Goal: Information Seeking & Learning: Learn about a topic

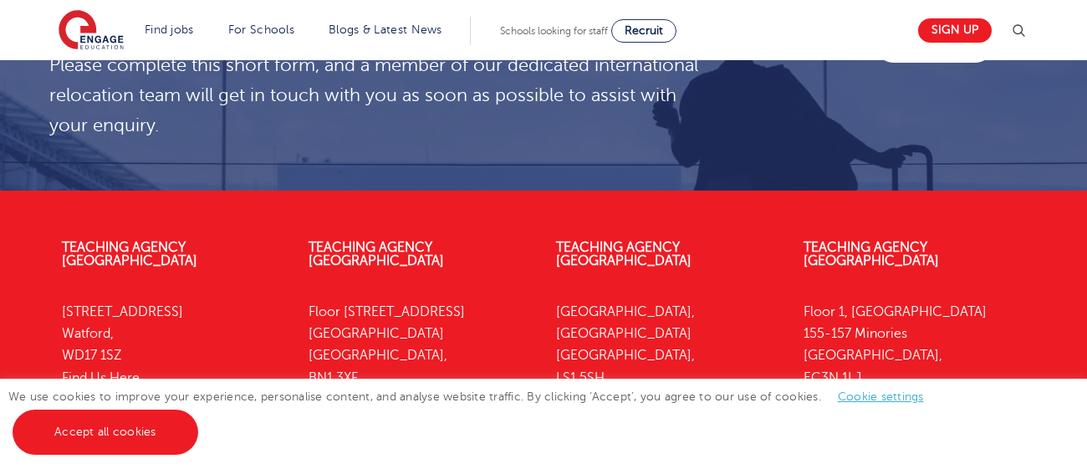
scroll to position [4761, 0]
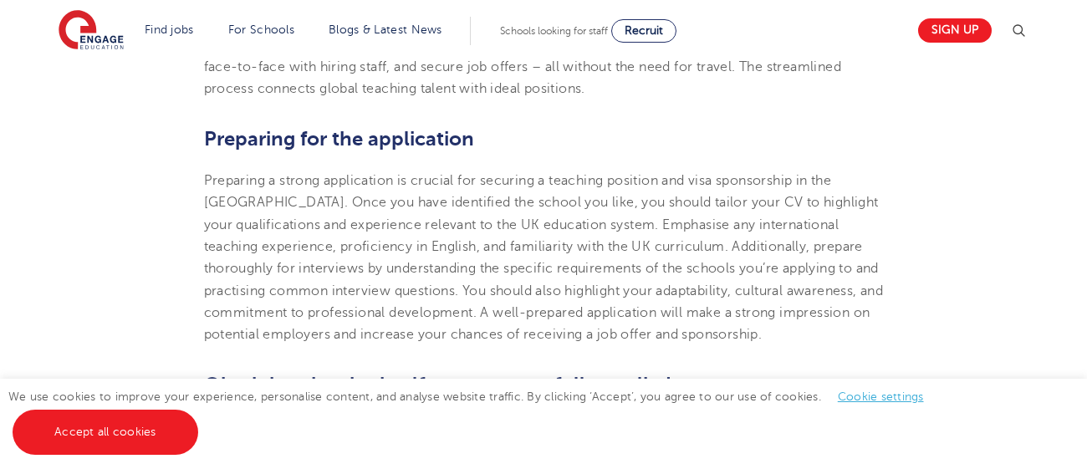
scroll to position [1580, 0]
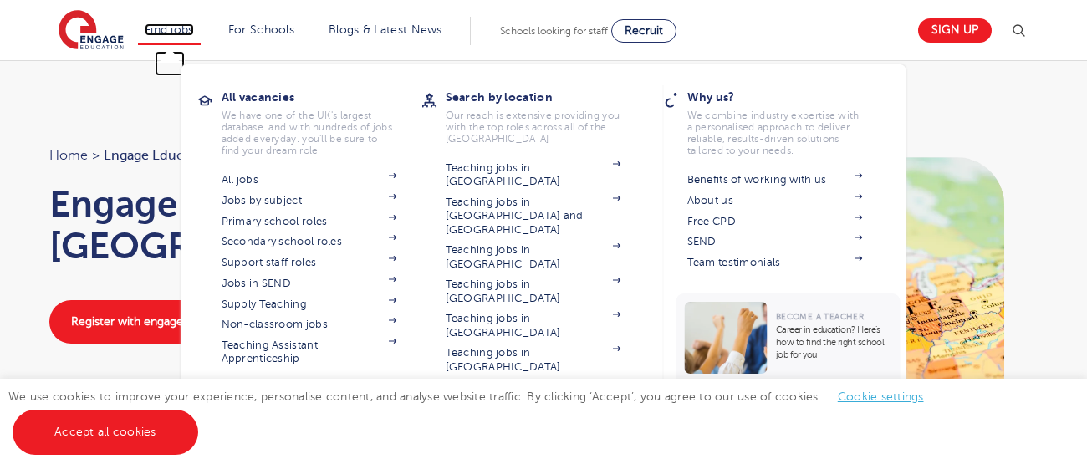
click at [190, 28] on link "Find jobs" at bounding box center [169, 29] width 49 height 13
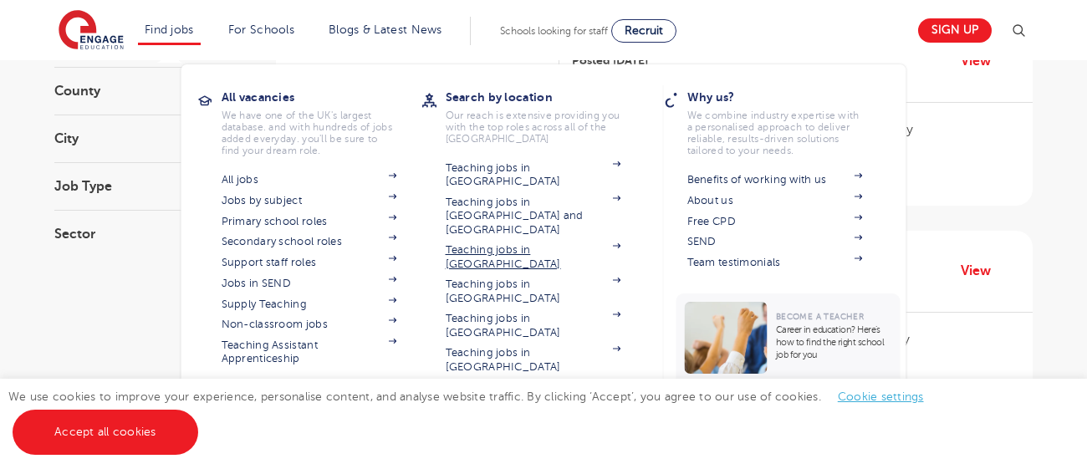
scroll to position [246, 0]
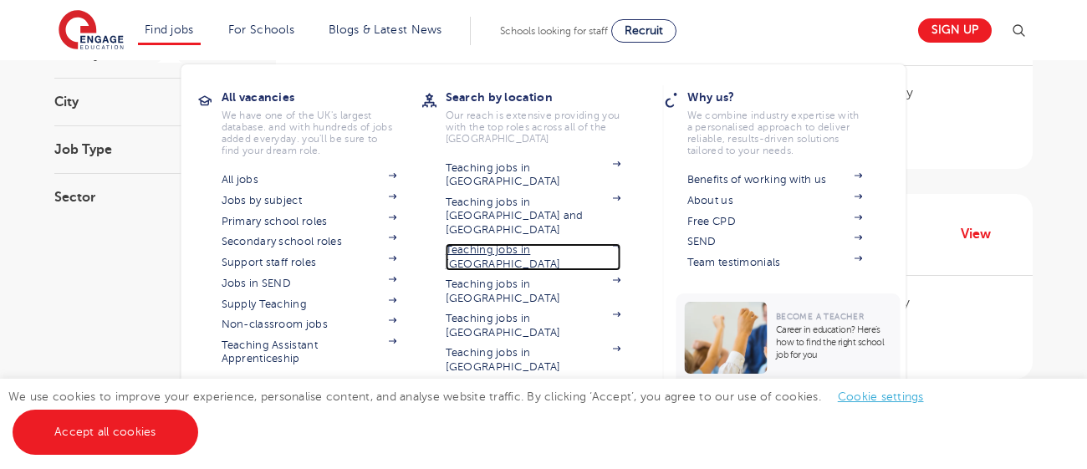
click at [497, 243] on link "Teaching jobs in [GEOGRAPHIC_DATA]" at bounding box center [533, 257] width 176 height 28
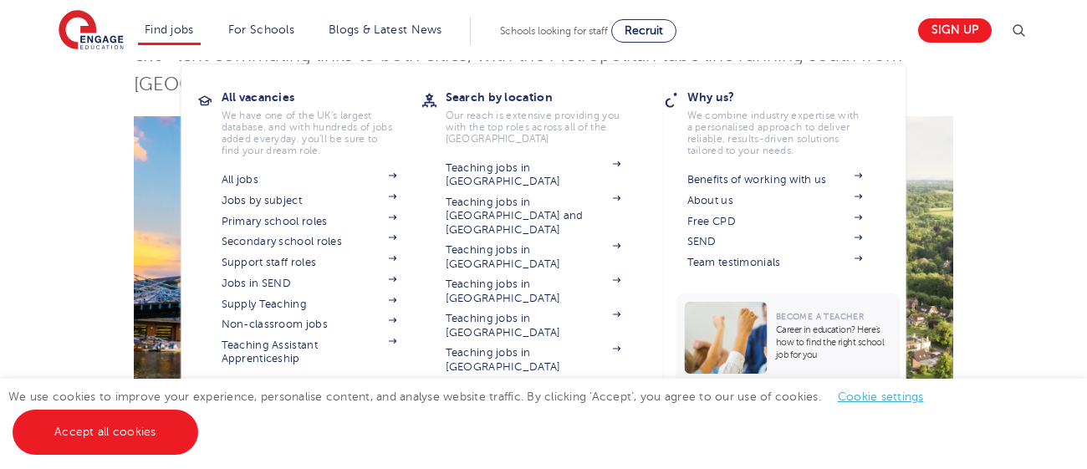
scroll to position [423, 0]
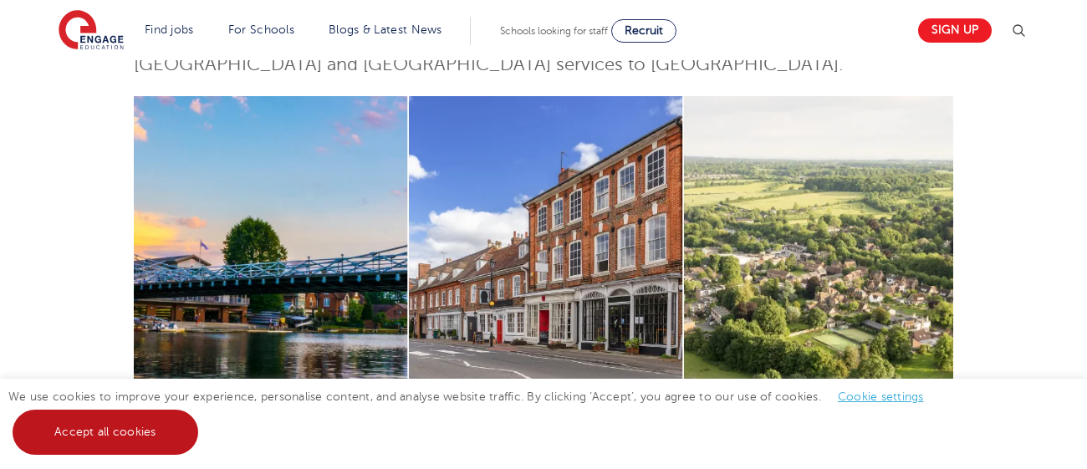
click at [130, 435] on link "Accept all cookies" at bounding box center [106, 432] width 186 height 45
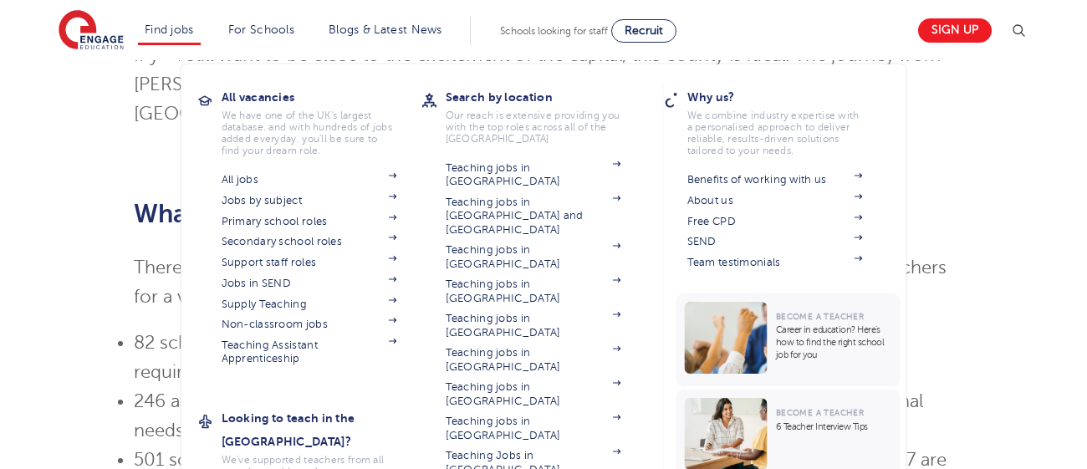
scroll to position [1104, 0]
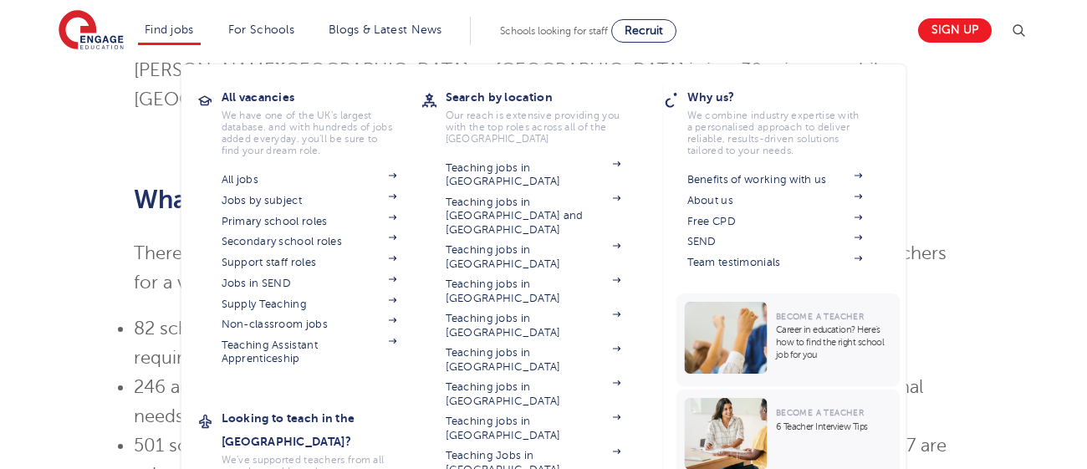
click at [659, 220] on div "All vacancies We have one of the UK's largest database. and with hundreds of jo…" at bounding box center [543, 352] width 725 height 577
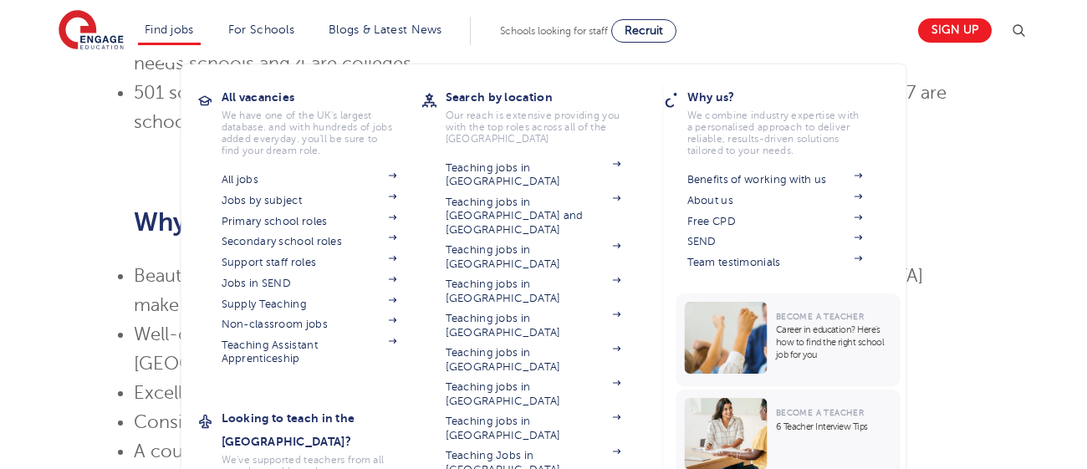
scroll to position [1458, 0]
click at [282, 281] on link "Jobs in SEND" at bounding box center [309, 283] width 176 height 13
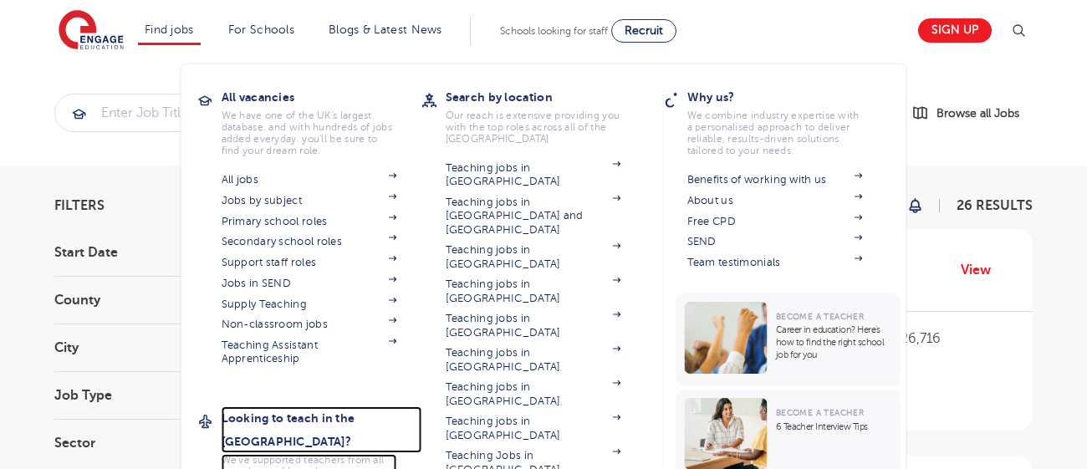
click at [289, 415] on h3 "Looking to teach in the [GEOGRAPHIC_DATA]?" at bounding box center [321, 429] width 201 height 47
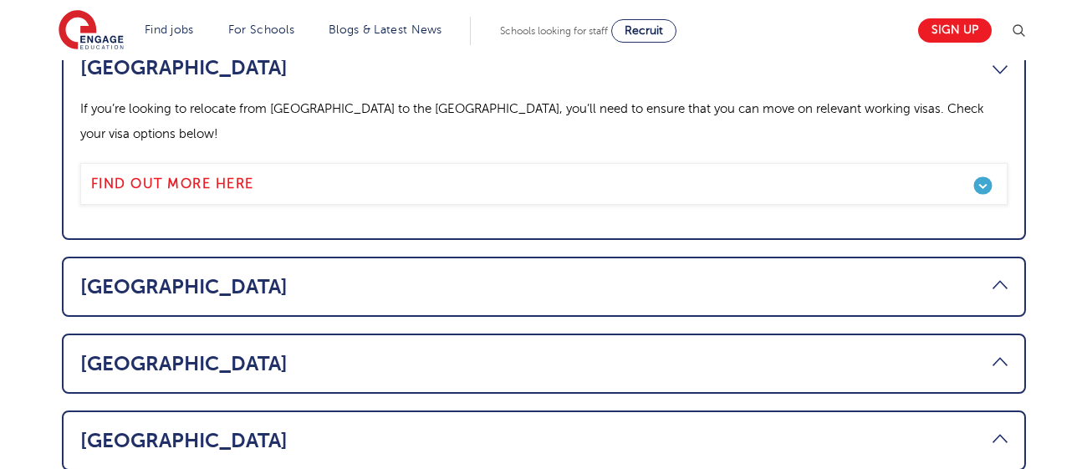
scroll to position [994, 0]
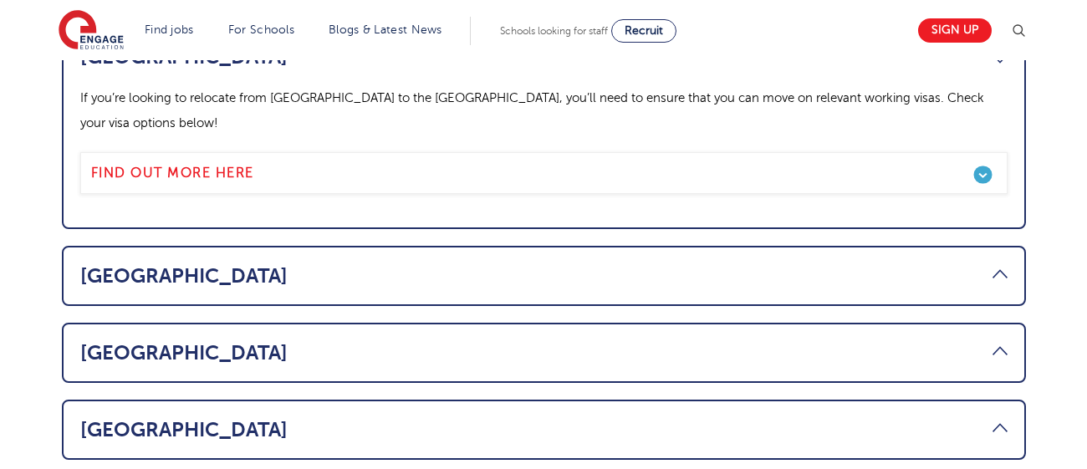
click at [144, 418] on link "USA" at bounding box center [543, 429] width 927 height 23
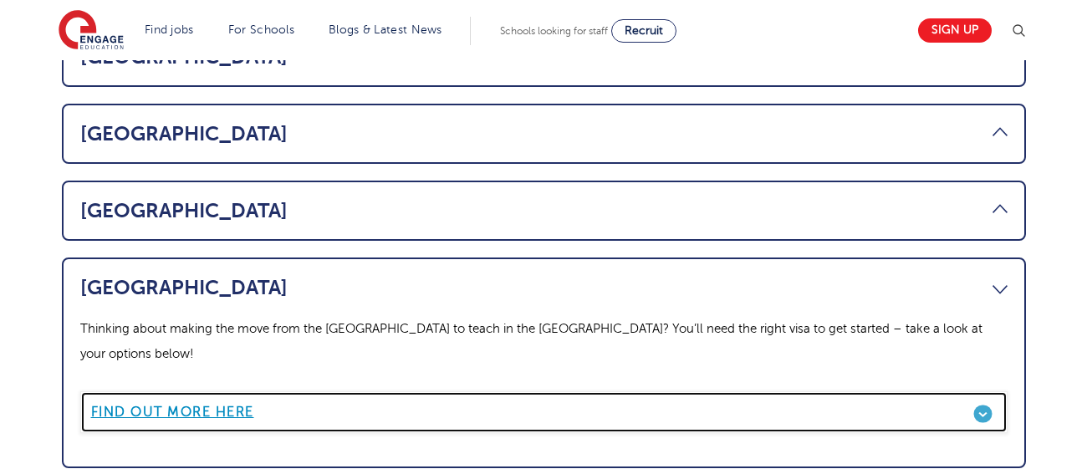
click at [167, 405] on b "Find out more here" at bounding box center [172, 412] width 163 height 15
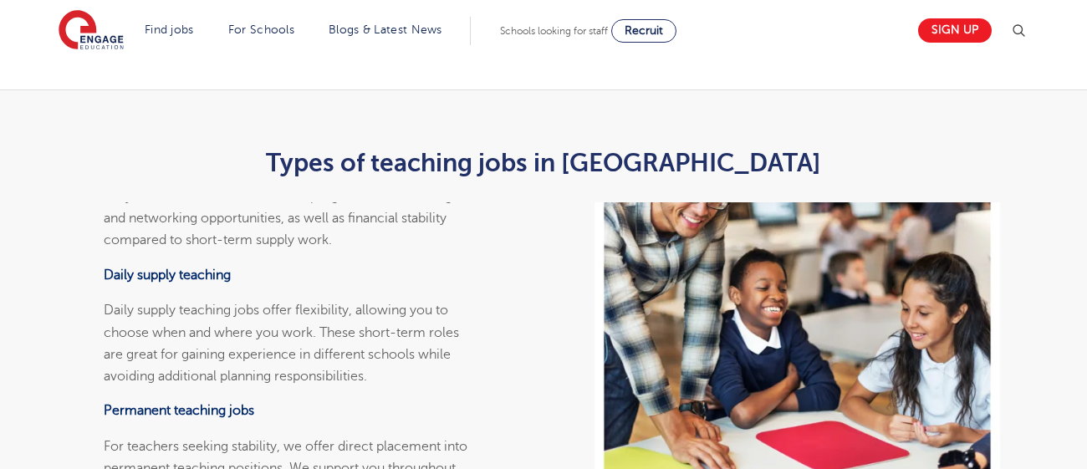
scroll to position [3184, 0]
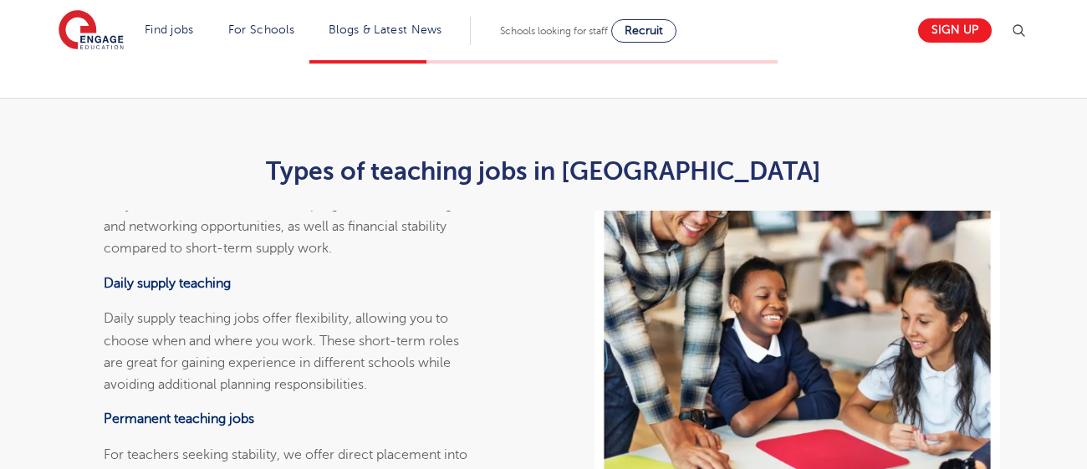
click at [758, 24] on icon "button" at bounding box center [761, 16] width 13 height 15
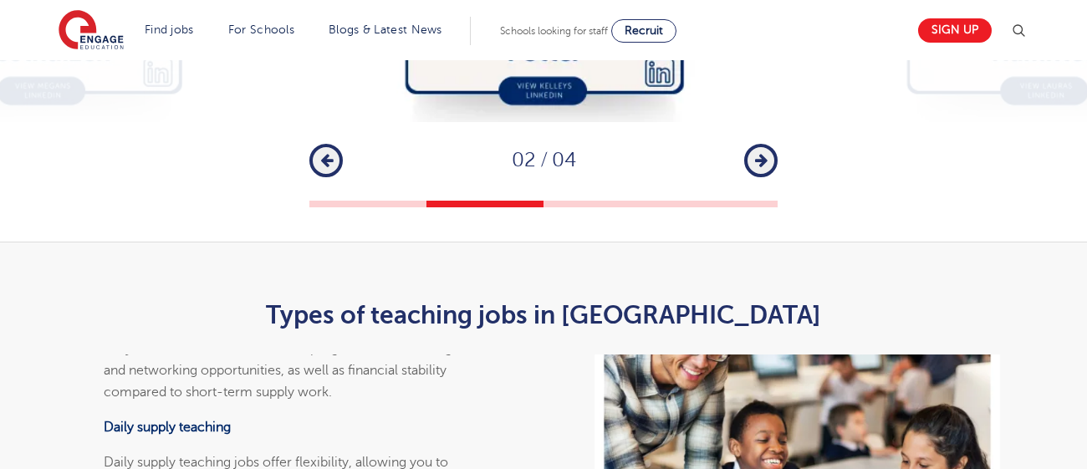
scroll to position [2985, 0]
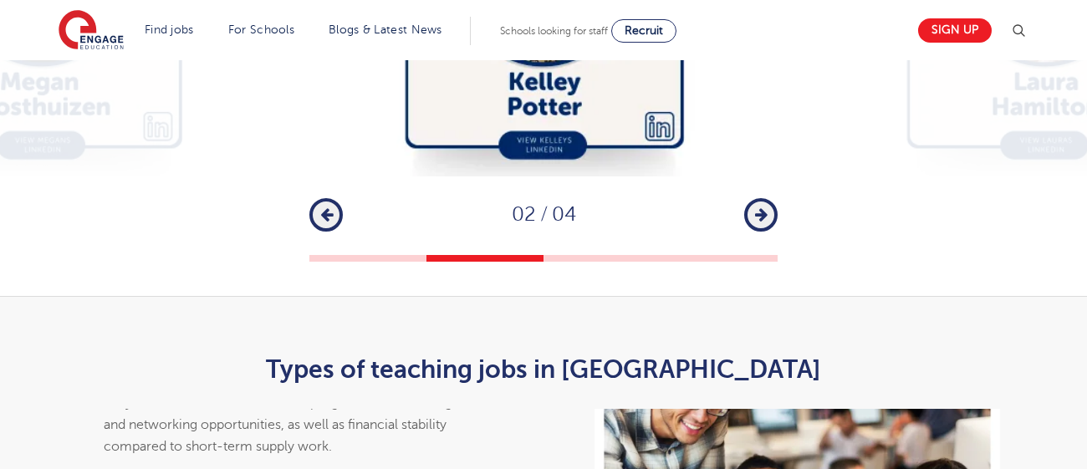
click at [761, 222] on icon "button" at bounding box center [761, 214] width 13 height 15
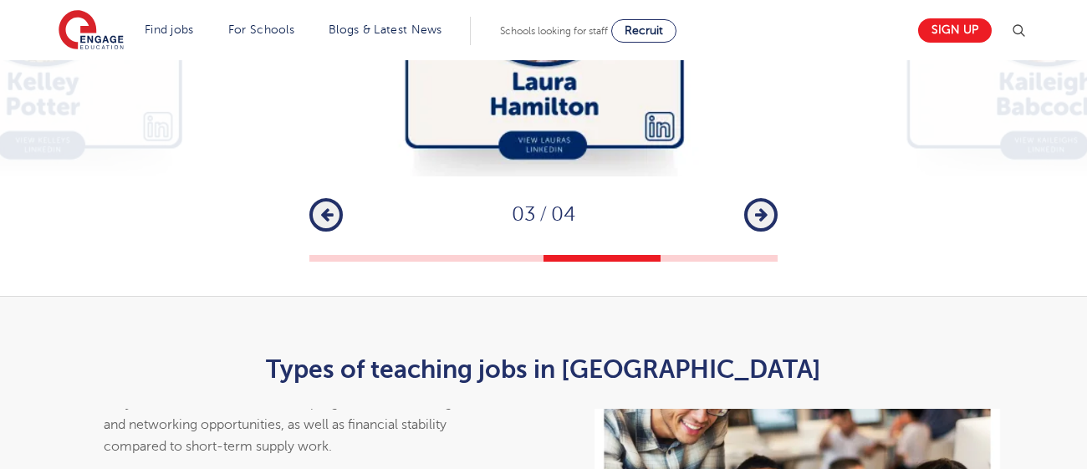
click at [762, 222] on icon "button" at bounding box center [761, 214] width 13 height 15
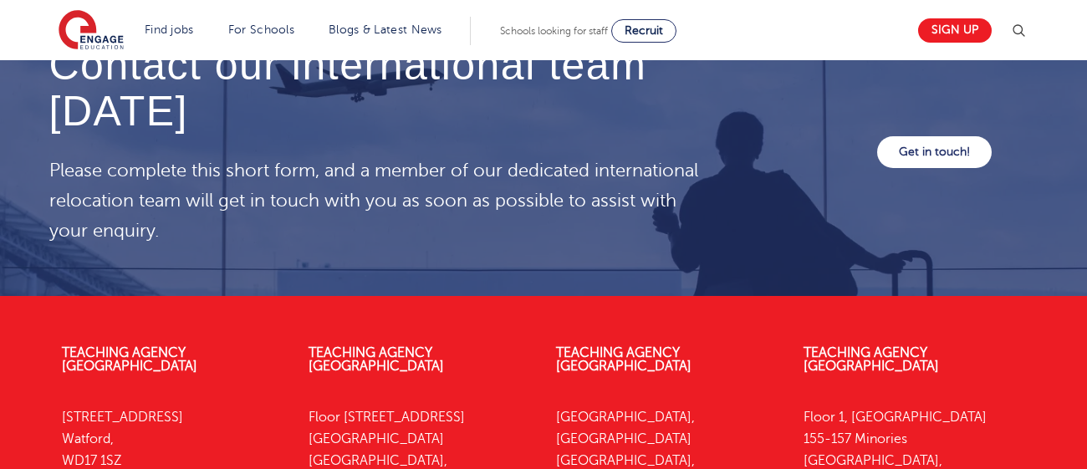
scroll to position [4682, 0]
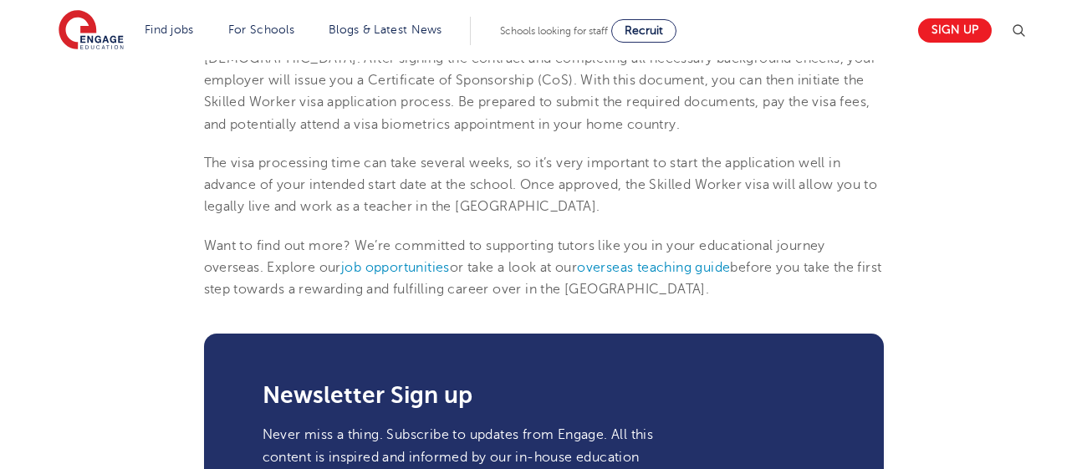
scroll to position [1920, 0]
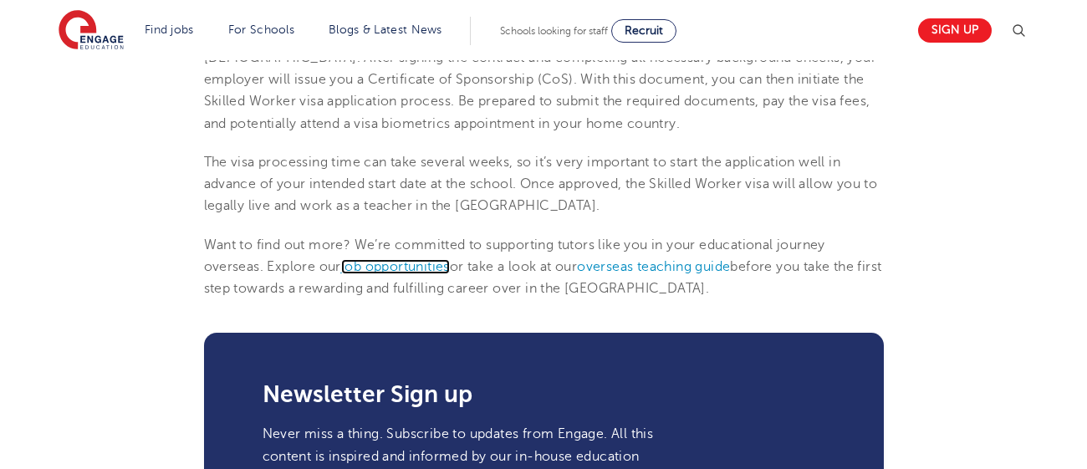
click at [391, 266] on span "job opportunities" at bounding box center [395, 266] width 109 height 15
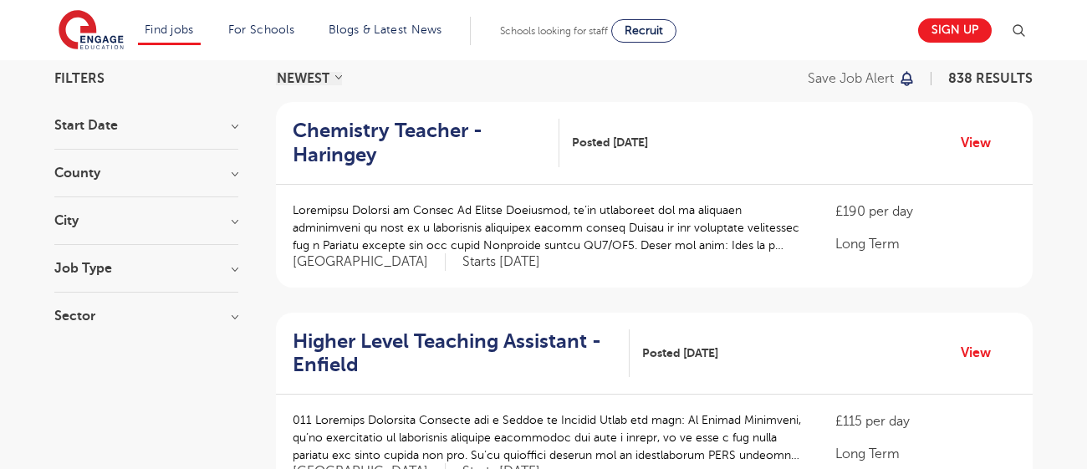
scroll to position [128, 0]
click at [120, 263] on h3 "Job Type" at bounding box center [146, 267] width 184 height 13
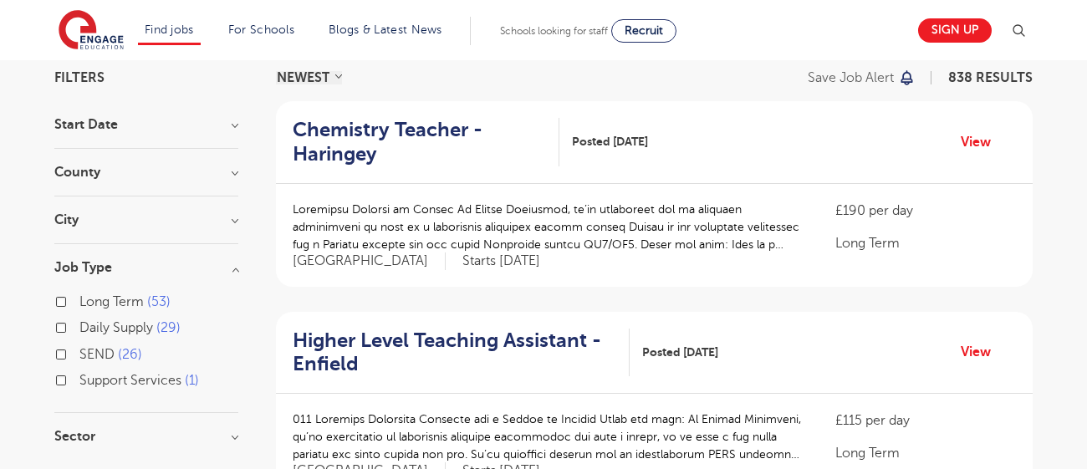
click at [79, 298] on label "Long Term 53" at bounding box center [124, 302] width 91 height 22
click at [79, 298] on input "Long Term 53" at bounding box center [84, 299] width 11 height 11
checkbox input "true"
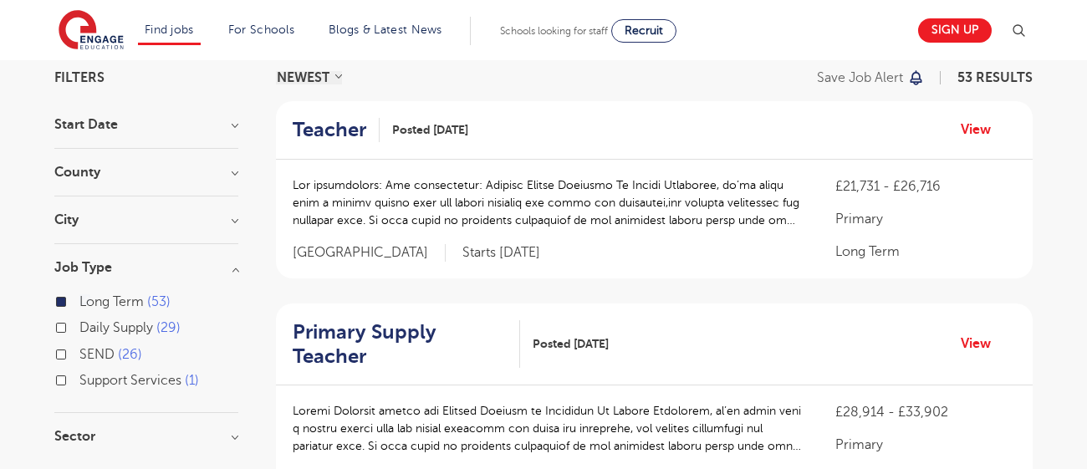
click at [107, 173] on h3 "County" at bounding box center [146, 171] width 184 height 13
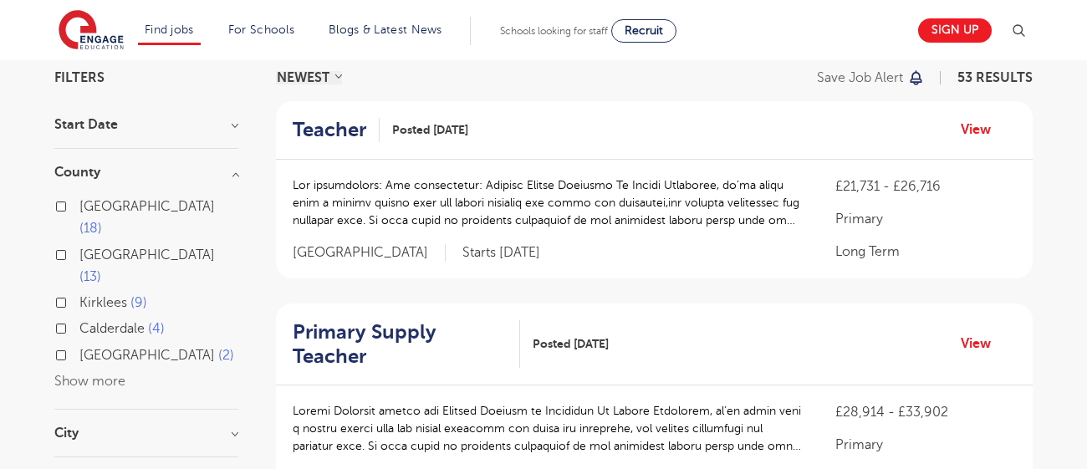
click at [78, 374] on button "Show more" at bounding box center [89, 381] width 71 height 15
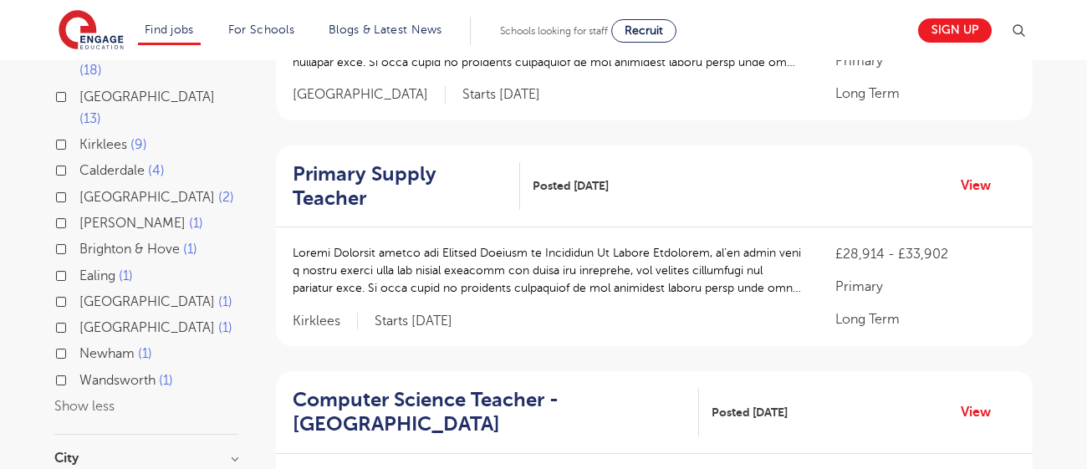
scroll to position [230, 0]
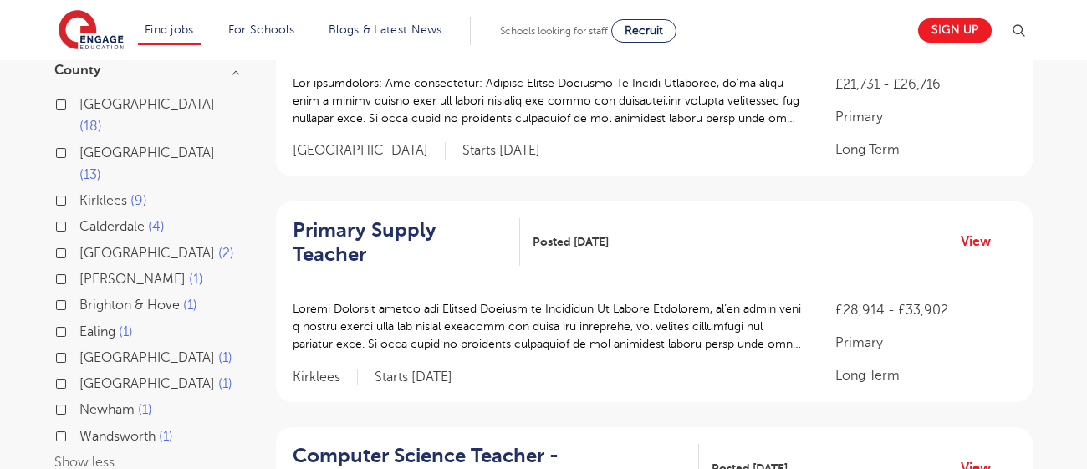
click at [79, 242] on label "[GEOGRAPHIC_DATA] 2" at bounding box center [156, 253] width 155 height 22
click at [79, 246] on input "[GEOGRAPHIC_DATA] 2" at bounding box center [84, 251] width 11 height 11
checkbox input "true"
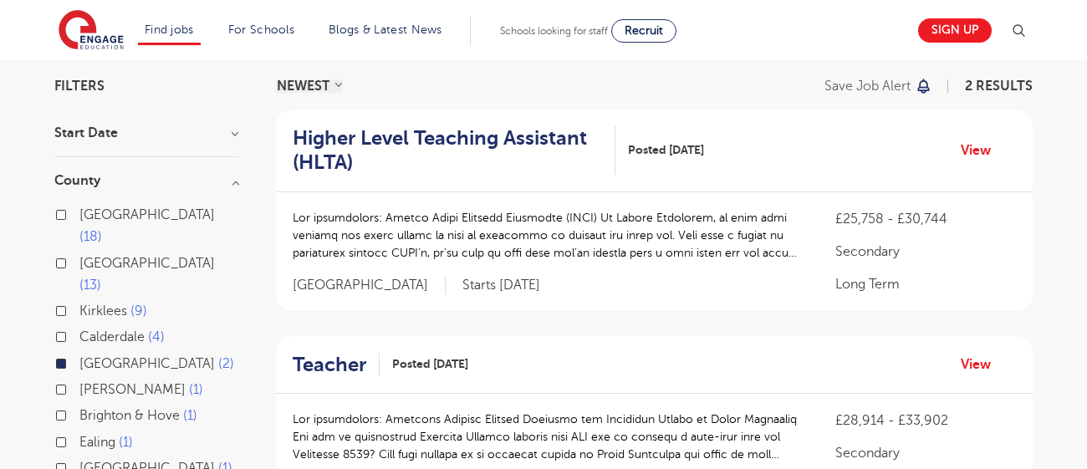
scroll to position [120, 0]
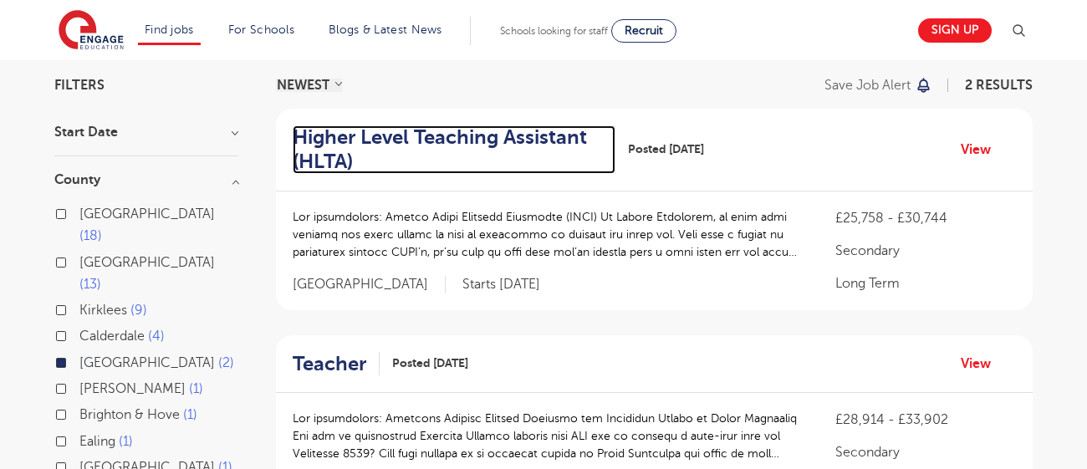
click at [497, 133] on h2 "Higher Level Teaching Assistant (HLTA)" at bounding box center [447, 149] width 309 height 48
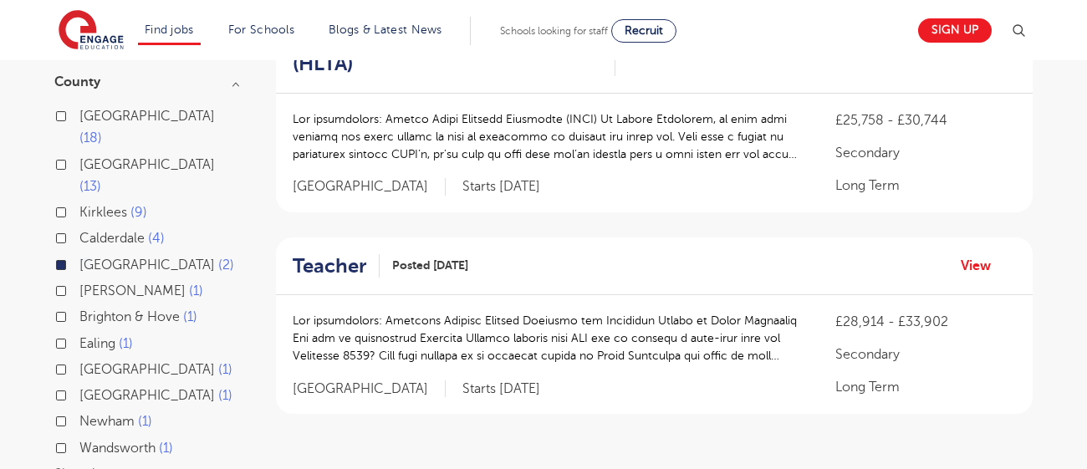
scroll to position [226, 0]
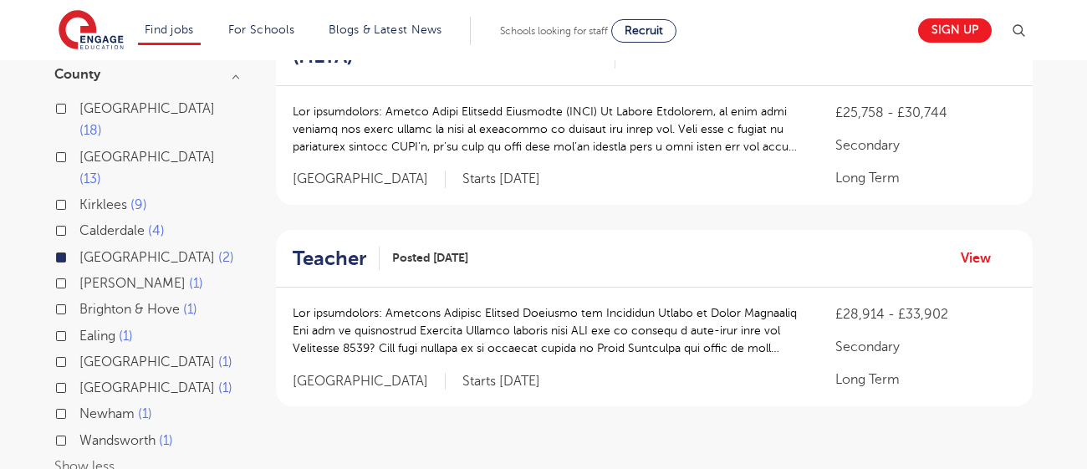
click at [79, 108] on label "Leeds 18" at bounding box center [158, 120] width 159 height 44
click at [79, 108] on input "Leeds 18" at bounding box center [84, 106] width 11 height 11
checkbox input "true"
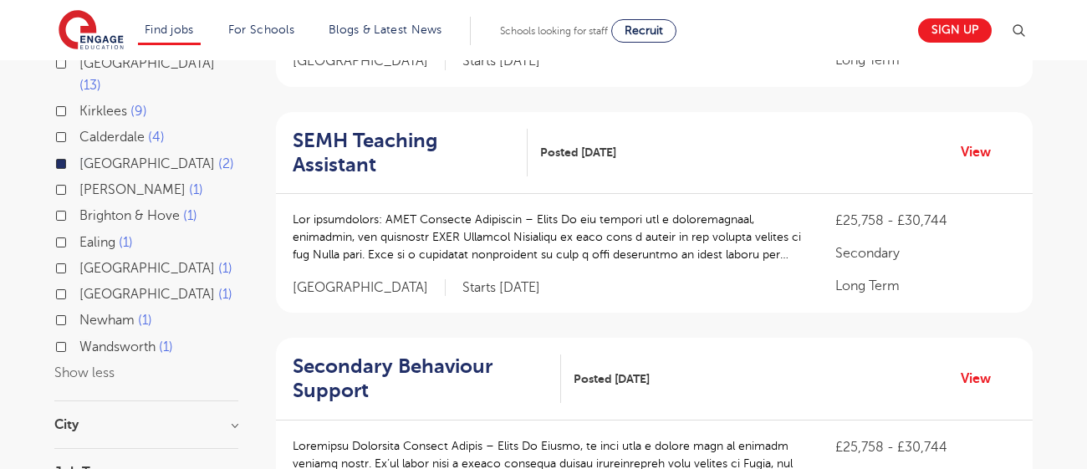
scroll to position [310, 0]
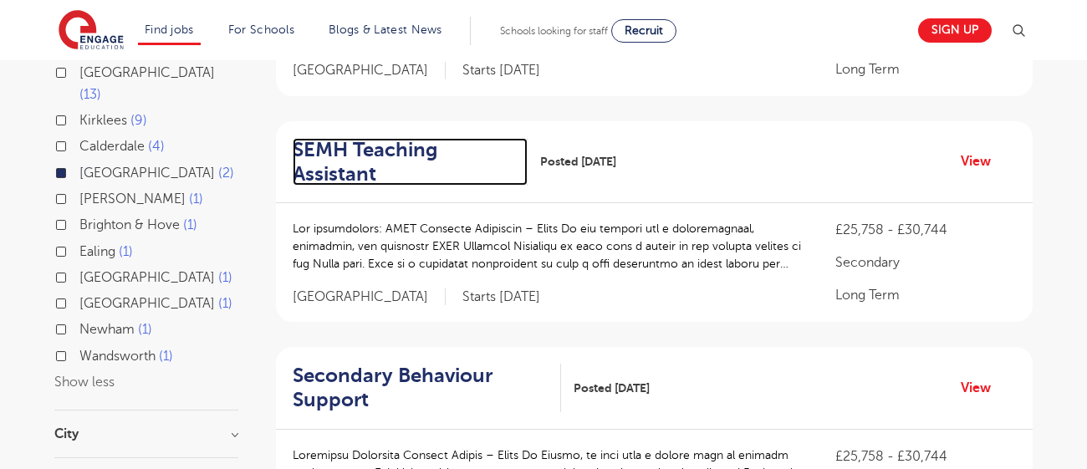
click at [336, 142] on h2 "SEMH Teaching Assistant" at bounding box center [403, 162] width 221 height 48
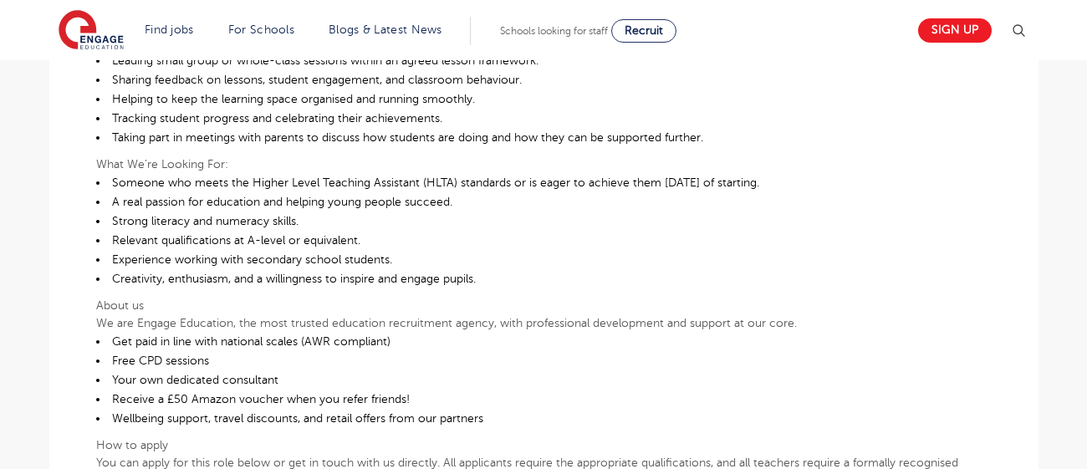
scroll to position [753, 0]
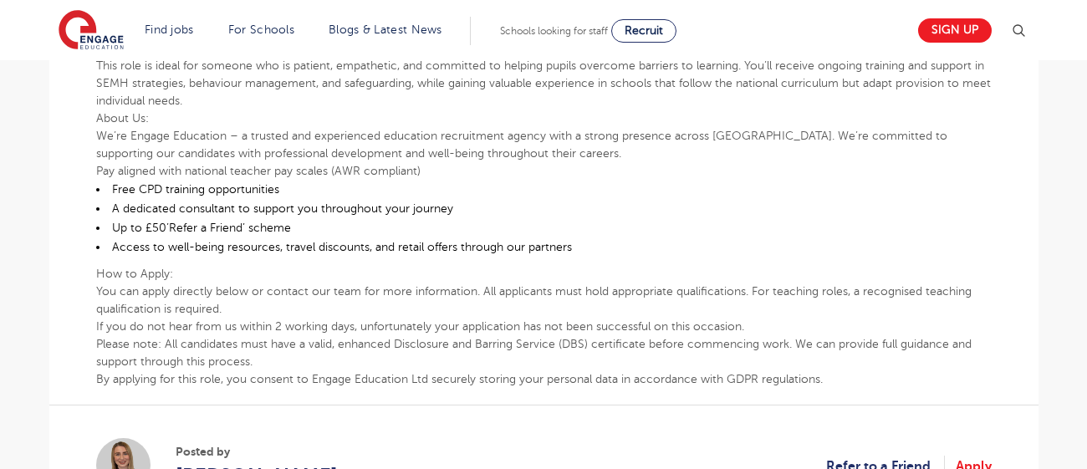
scroll to position [462, 0]
